Goal: Communication & Community: Participate in discussion

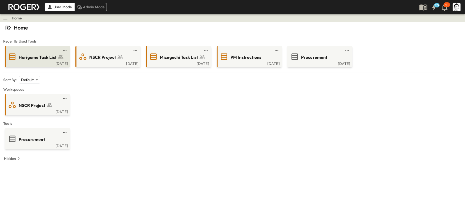
click at [32, 61] on div "[DATE]" at bounding box center [37, 63] width 62 height 4
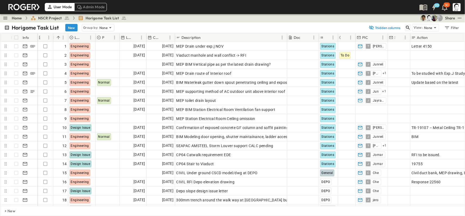
click at [406, 28] on icon "button" at bounding box center [407, 27] width 5 height 5
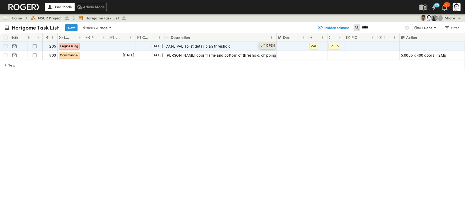
type input "*****"
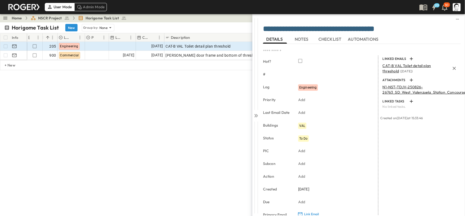
click at [391, 68] on p "CAT-B VAL Toilet detail plan threshold ( [DATE] )" at bounding box center [415, 68] width 67 height 11
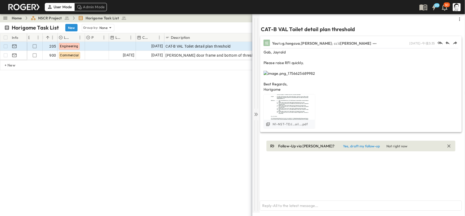
click at [254, 114] on icon at bounding box center [255, 114] width 5 height 5
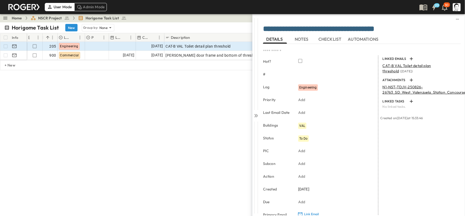
click at [254, 114] on icon at bounding box center [255, 115] width 5 height 5
